Goal: Check status

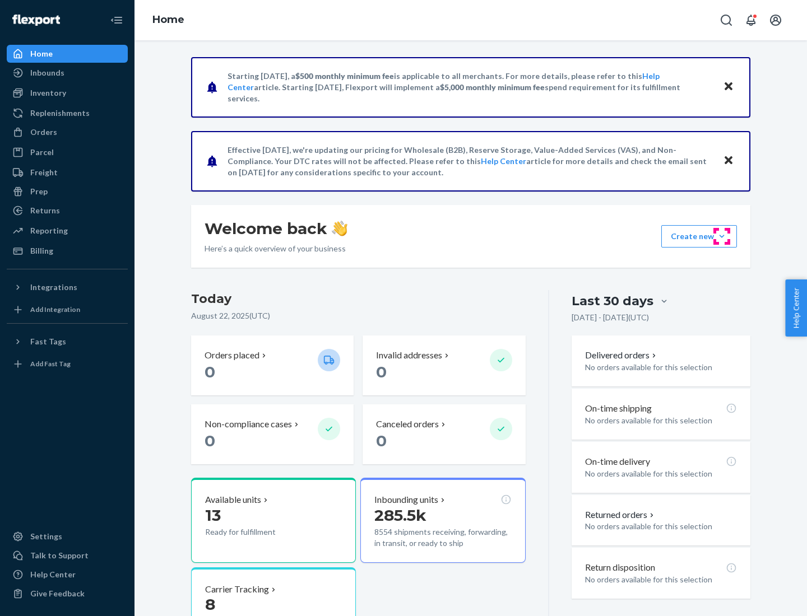
click at [722, 236] on button "Create new Create new inbound Create new order Create new product" at bounding box center [699, 236] width 76 height 22
click at [38, 192] on div "Prep" at bounding box center [38, 191] width 17 height 11
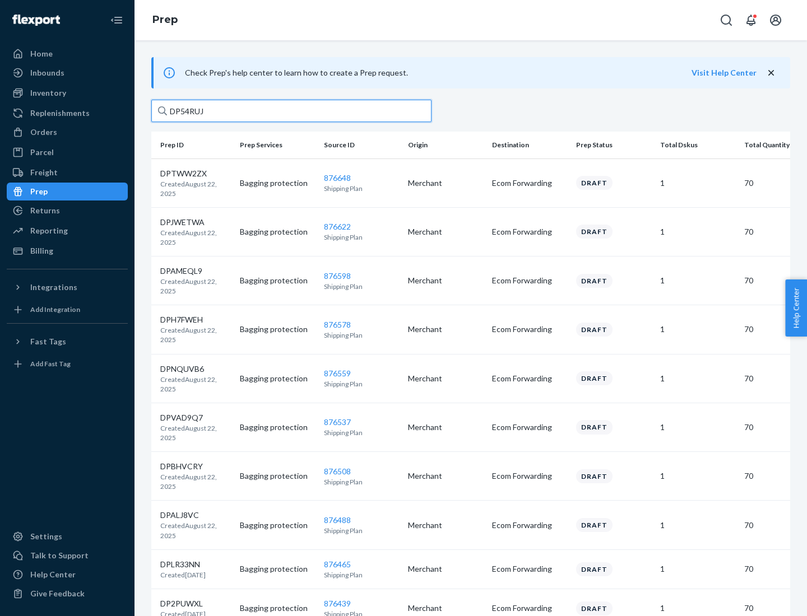
type input "DP54RUJL"
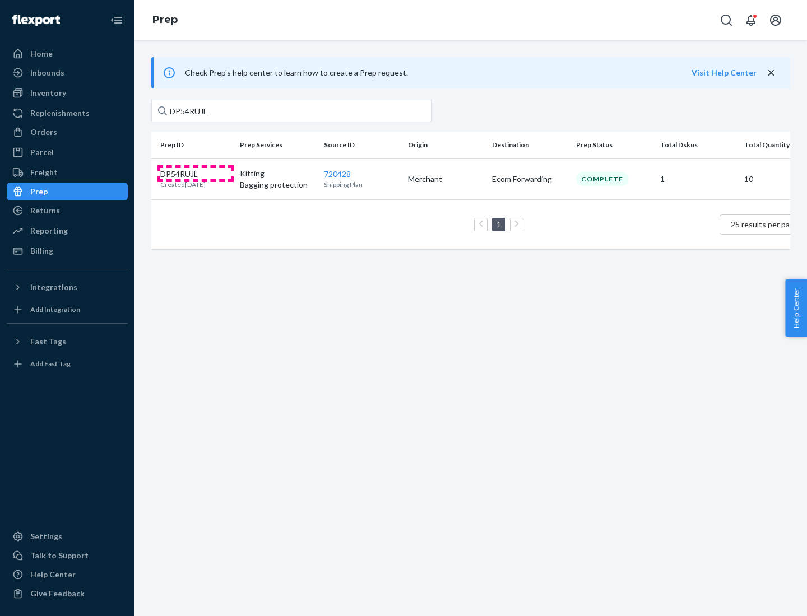
click at [196, 173] on p "DP54RUJL" at bounding box center [182, 174] width 45 height 11
